Goal: Task Accomplishment & Management: Use online tool/utility

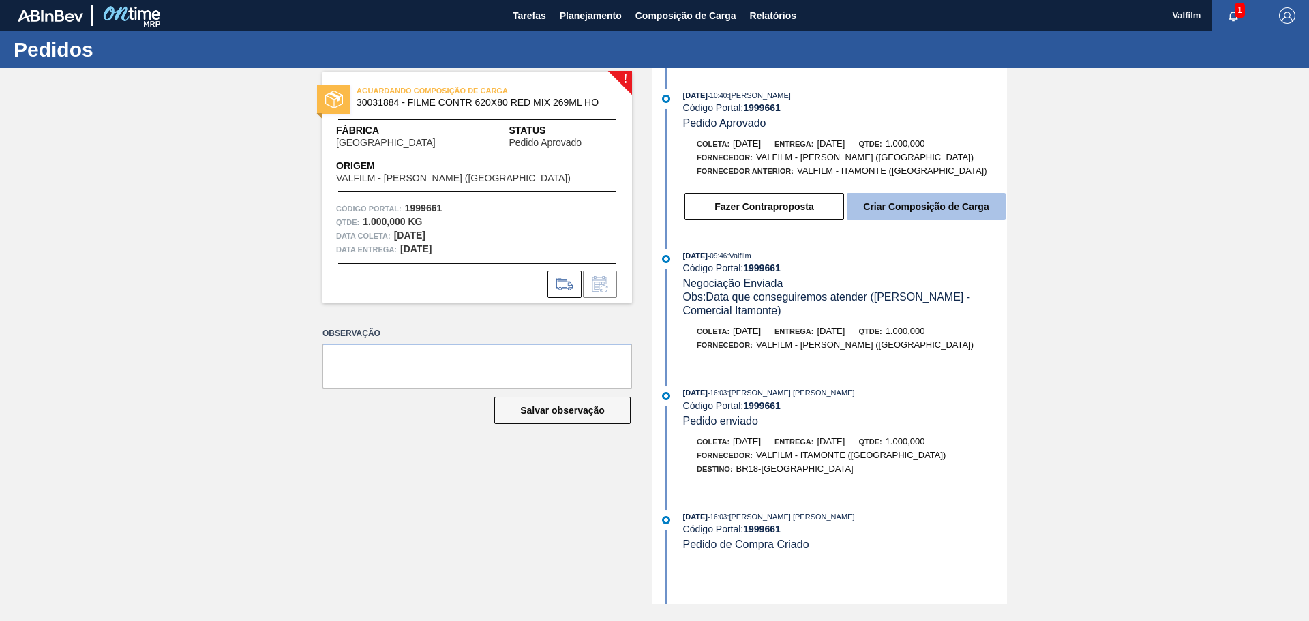
click at [909, 202] on button "Criar Composição de Carga" at bounding box center [926, 206] width 159 height 27
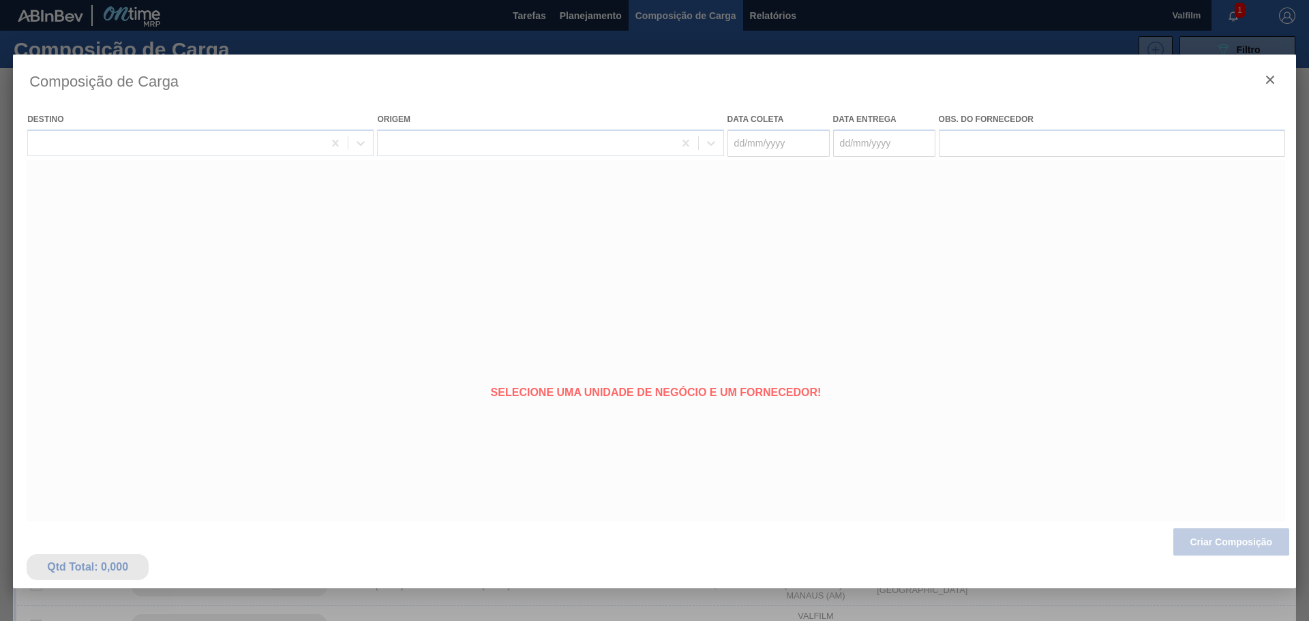
type coleta "[DATE]"
type entrega "[DATE]"
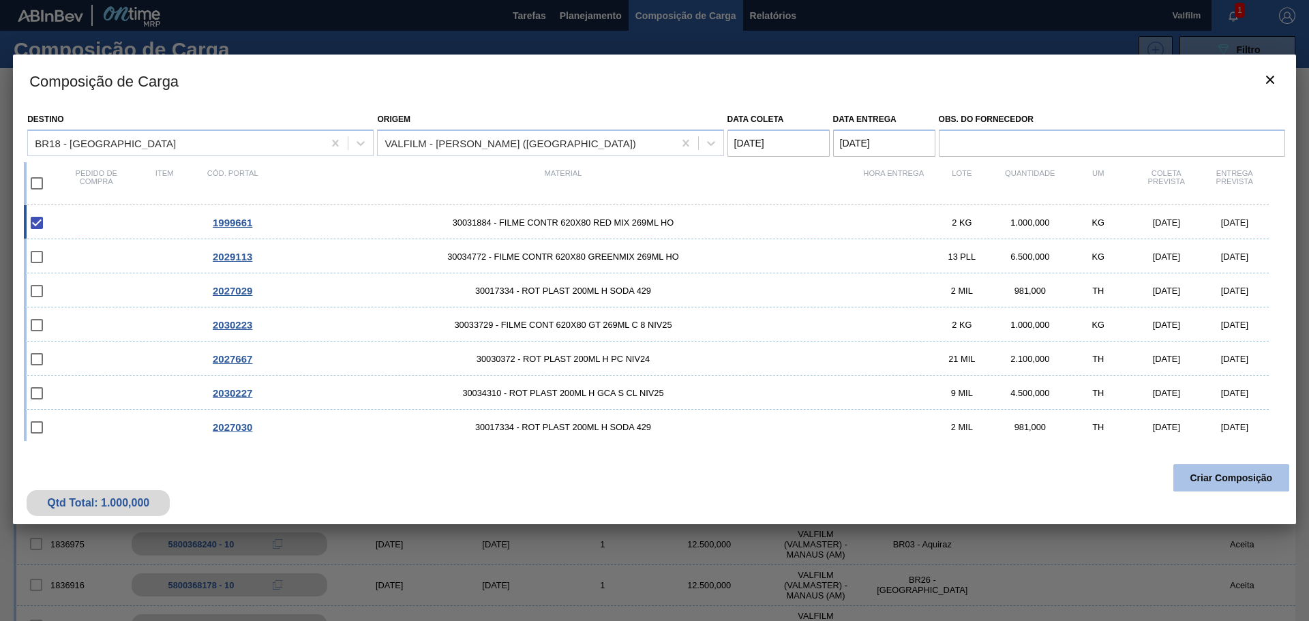
click at [1224, 477] on button "Criar Composição" at bounding box center [1231, 477] width 116 height 27
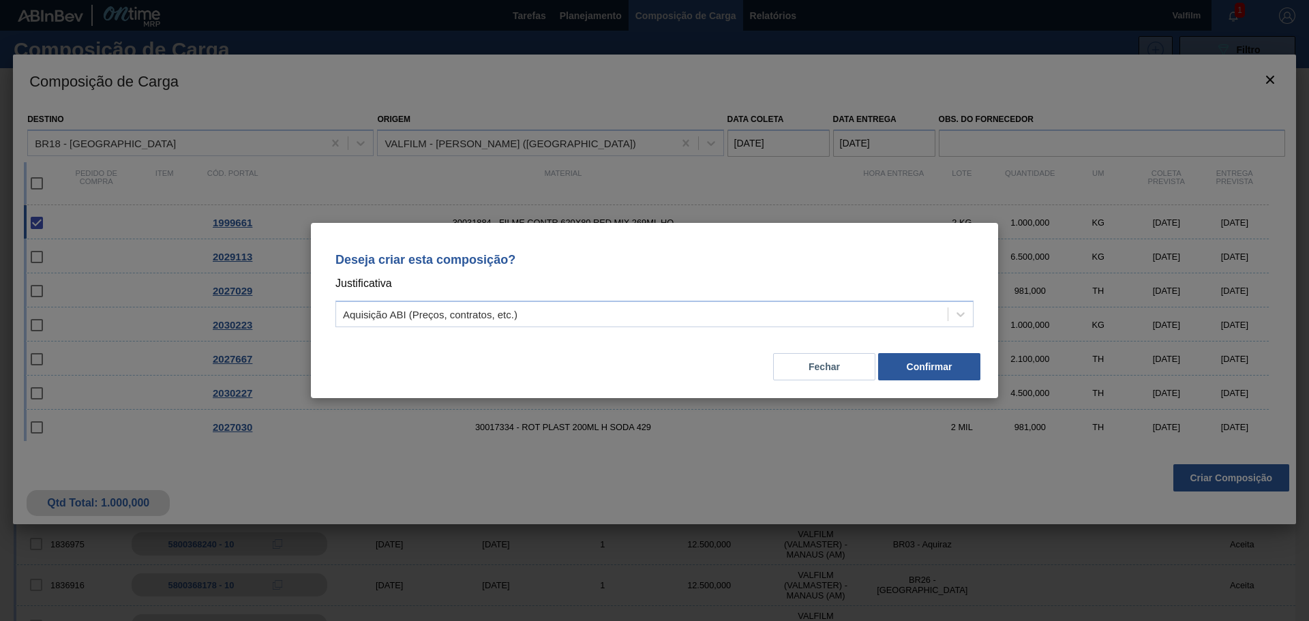
click at [576, 328] on div "Deseja criar esta composição? Justificativa Aquisição ABI (Preços, contratos, e…" at bounding box center [654, 287] width 654 height 96
click at [569, 321] on div "Aquisição ABI (Preços, contratos, etc.)" at bounding box center [642, 315] width 612 height 20
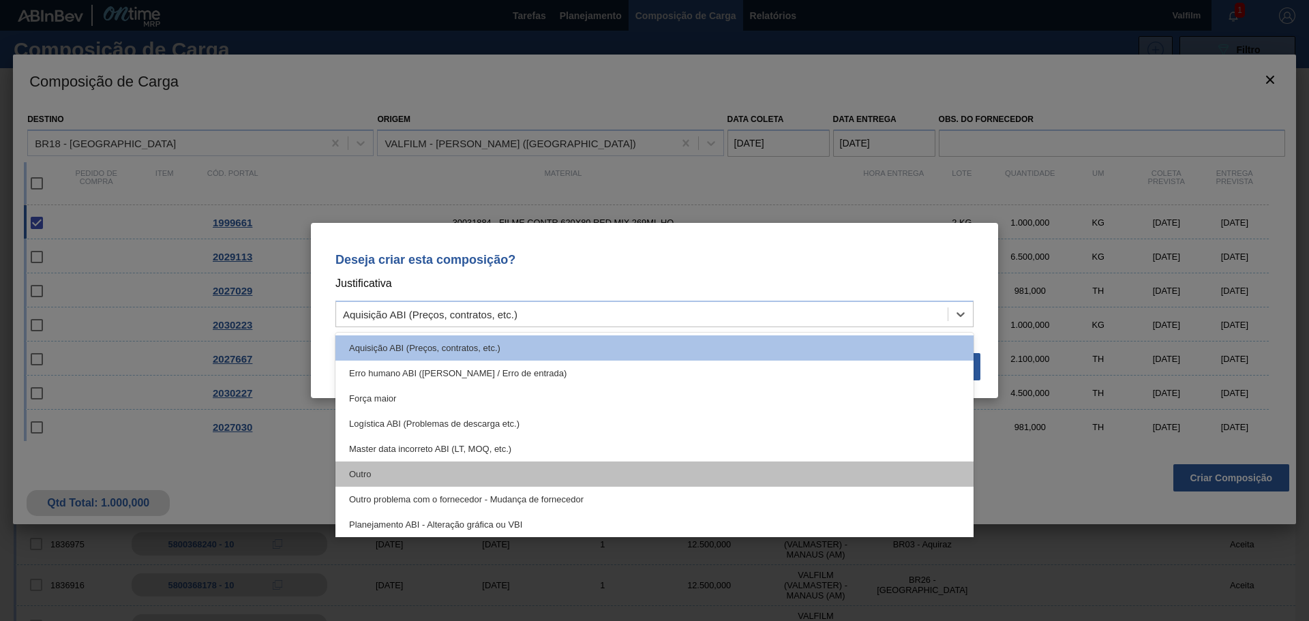
click at [392, 466] on div "Outro" at bounding box center [654, 474] width 638 height 25
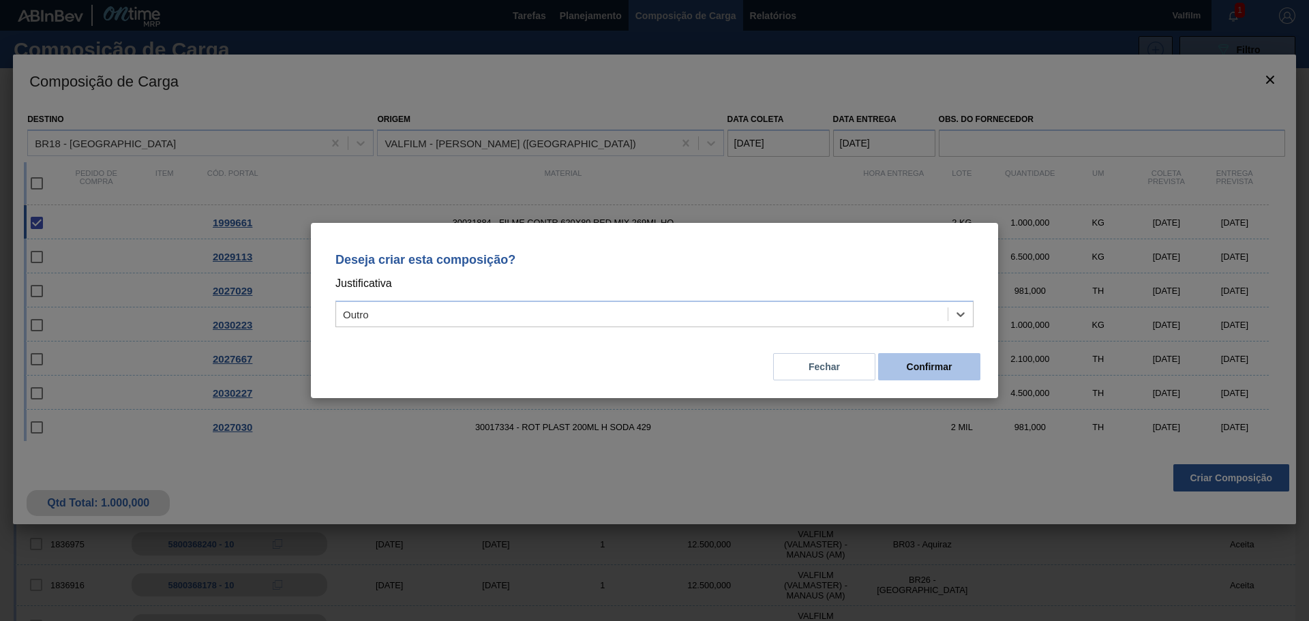
click at [954, 374] on button "Confirmar" at bounding box center [929, 366] width 102 height 27
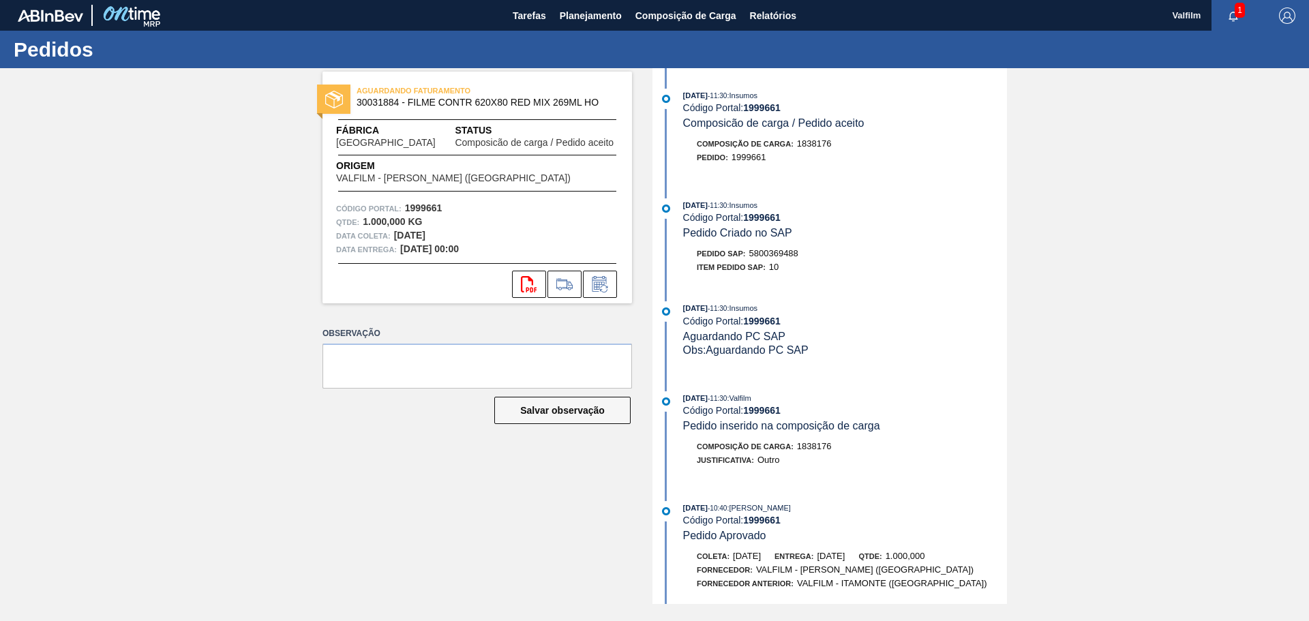
click at [787, 252] on span "5800369488" at bounding box center [773, 253] width 49 height 10
copy span "5800369488"
click at [886, 213] on div "Código Portal: 1999661" at bounding box center [845, 217] width 324 height 11
